Goal: Information Seeking & Learning: Learn about a topic

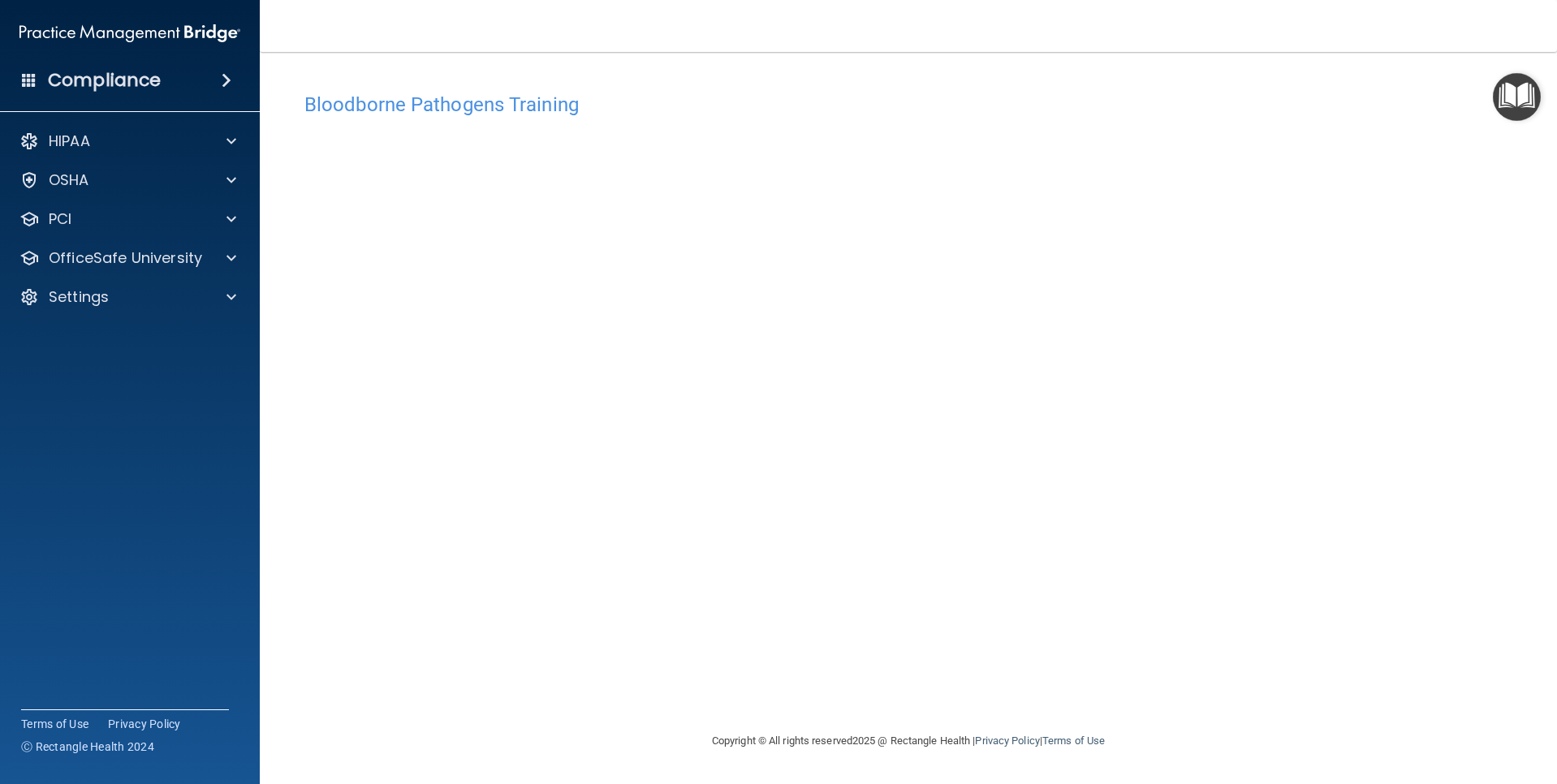
click at [469, 641] on div "Bloodborne Pathogens Training This course doesn’t expire until [DATE]. Are you …" at bounding box center [909, 409] width 1232 height 647
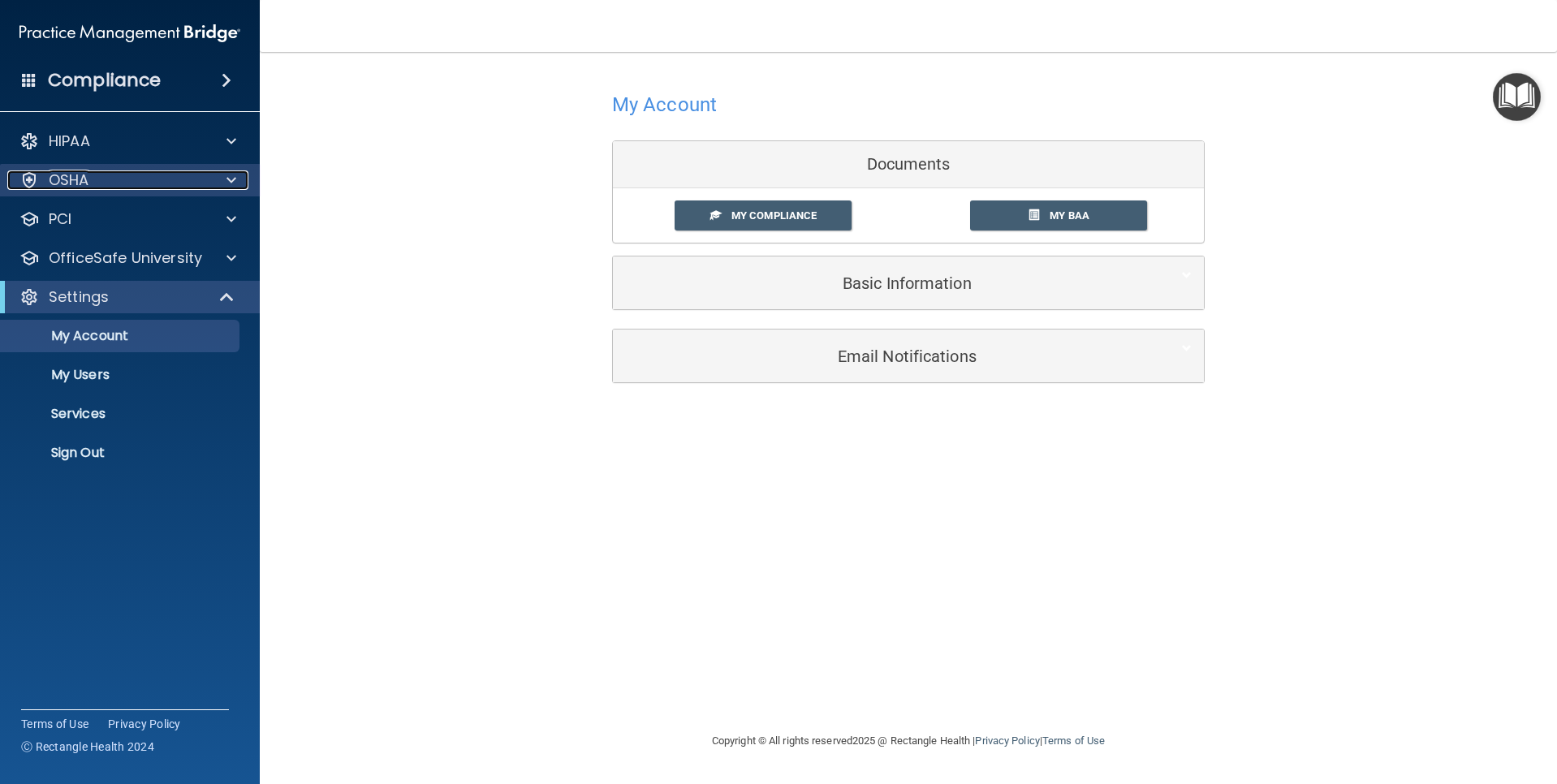
click at [100, 180] on div "OSHA" at bounding box center [108, 180] width 201 height 19
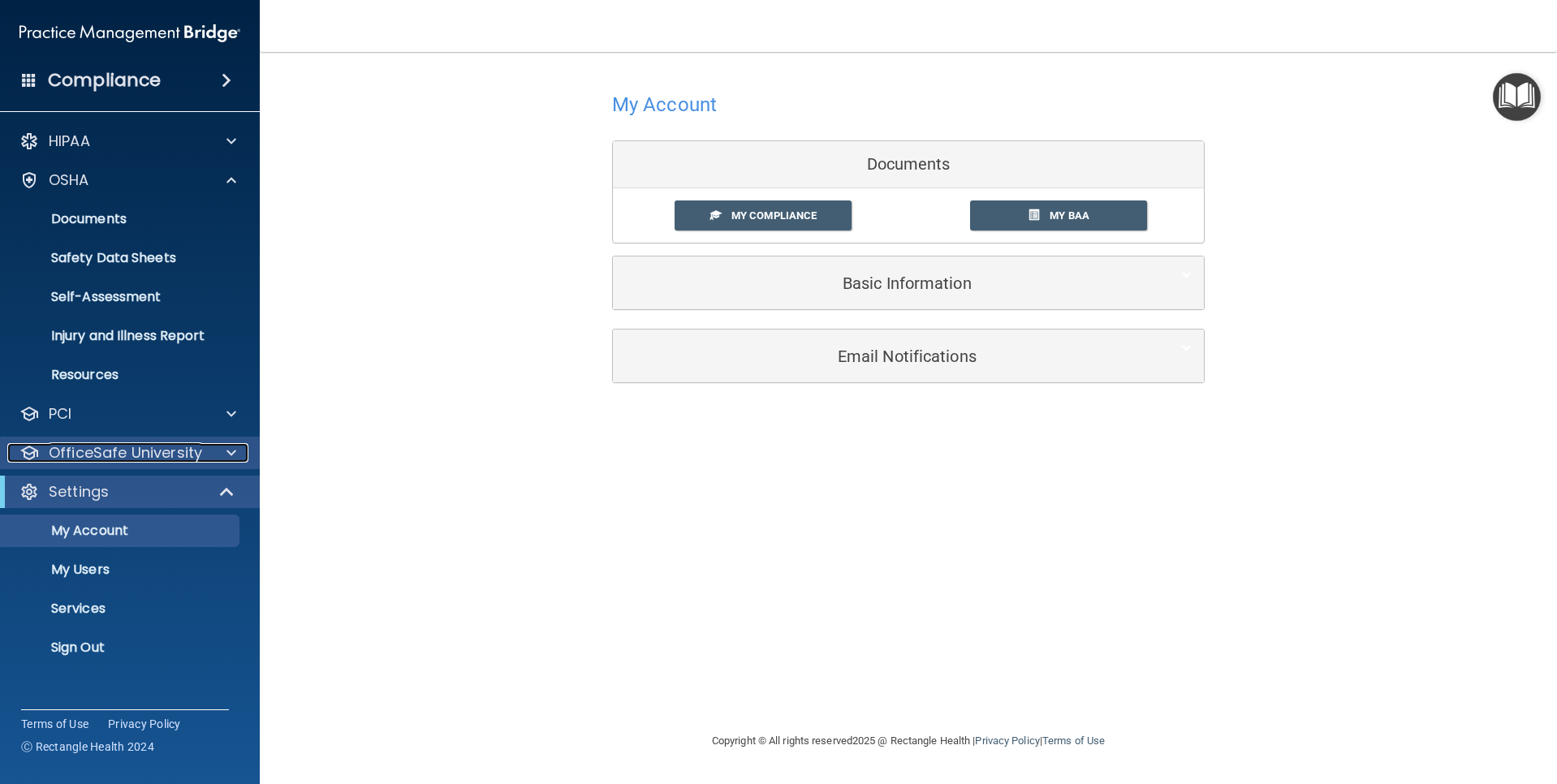
click at [143, 456] on p "OfficeSafe University" at bounding box center [125, 453] width 153 height 19
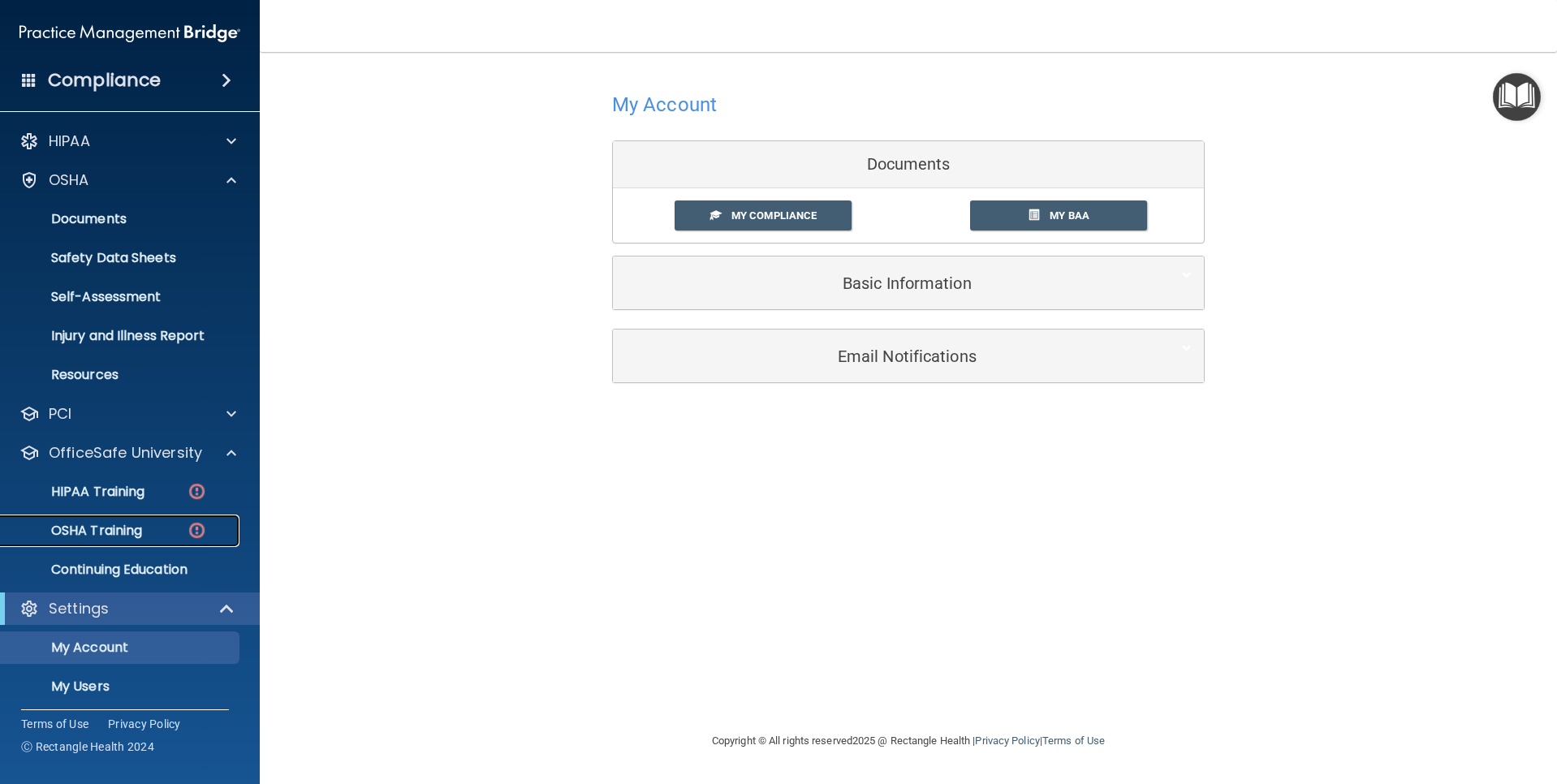
click at [90, 527] on p "OSHA Training" at bounding box center [76, 531] width 132 height 17
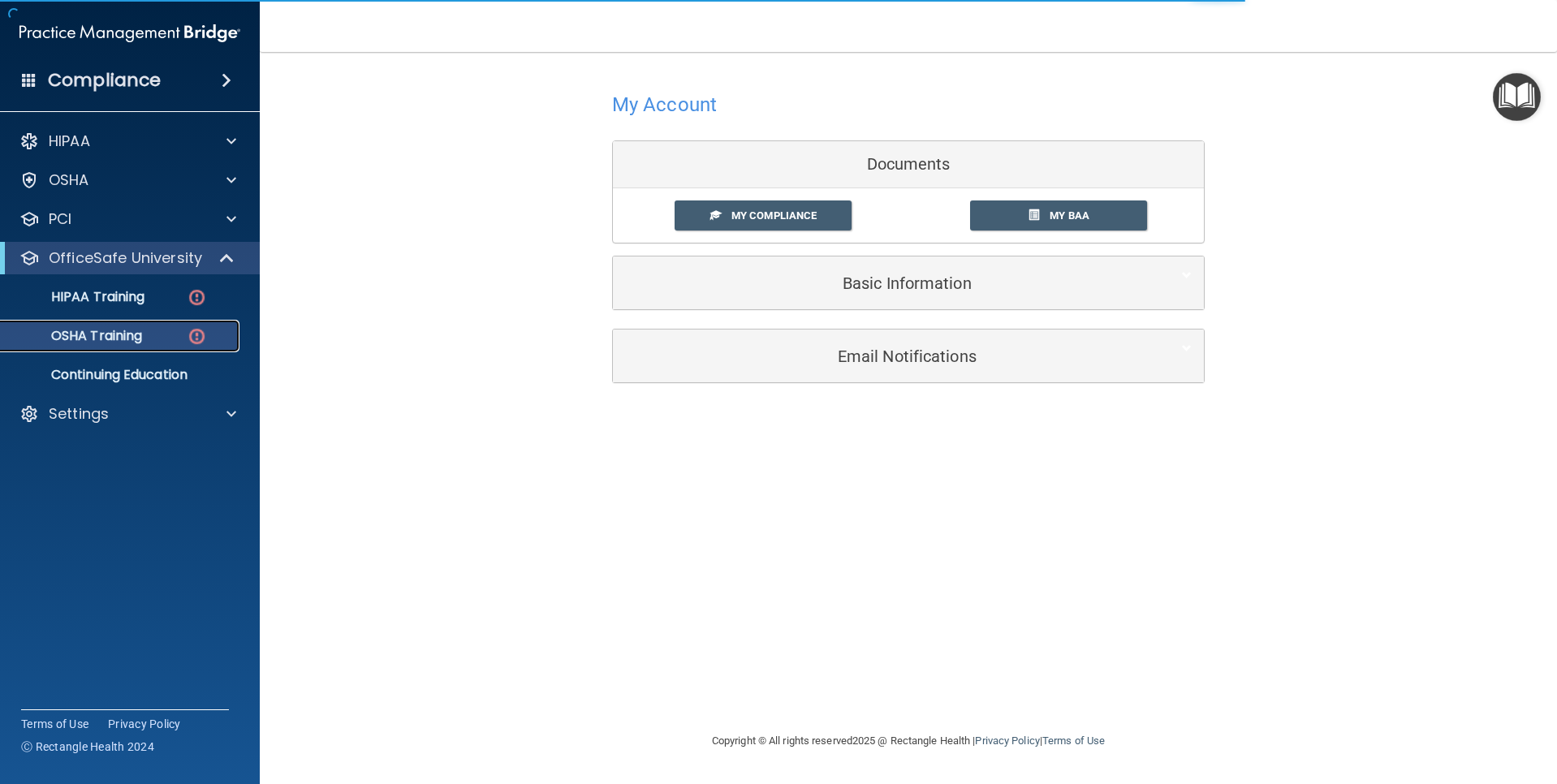
click at [108, 331] on p "OSHA Training" at bounding box center [76, 337] width 132 height 17
